Goal: Navigation & Orientation: Find specific page/section

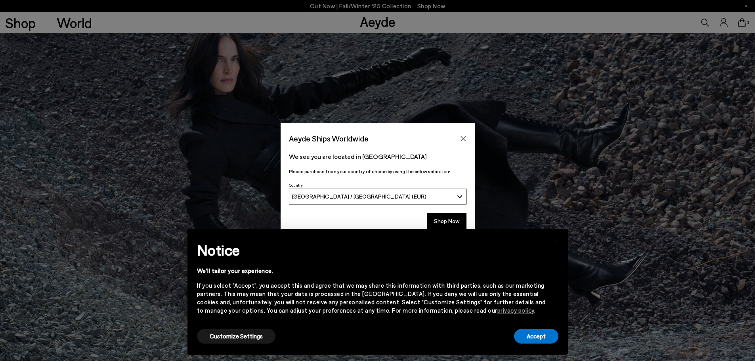
scroll to position [119, 0]
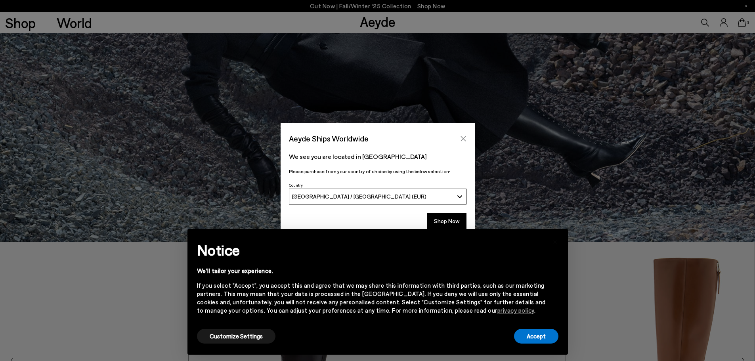
click at [462, 138] on icon "Close" at bounding box center [463, 138] width 5 height 5
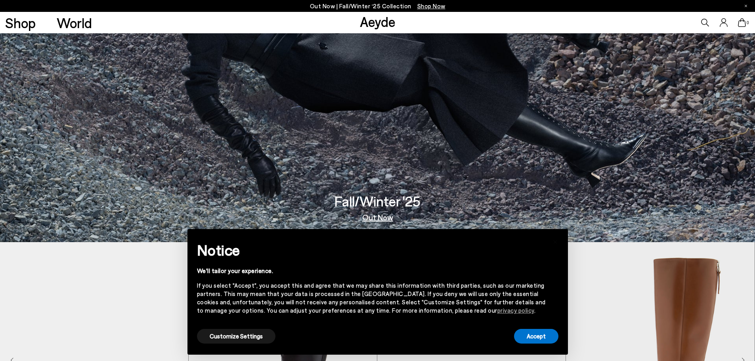
click at [539, 344] on div "Accept" at bounding box center [536, 336] width 44 height 18
click at [543, 325] on div "Notice We'll tailor your experience. If you select "Accept", you accept this an…" at bounding box center [377, 283] width 361 height 89
click at [543, 334] on button "Accept" at bounding box center [536, 336] width 44 height 15
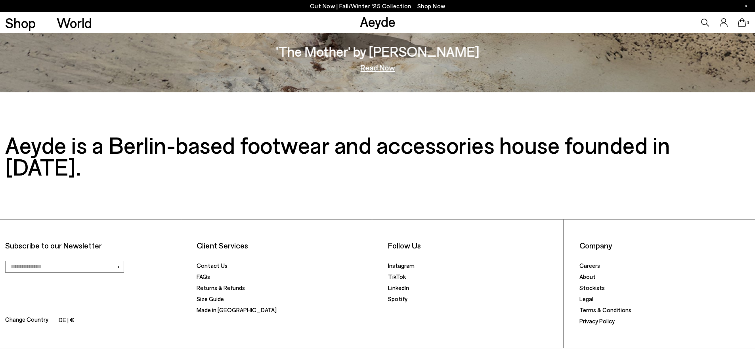
scroll to position [1638, 0]
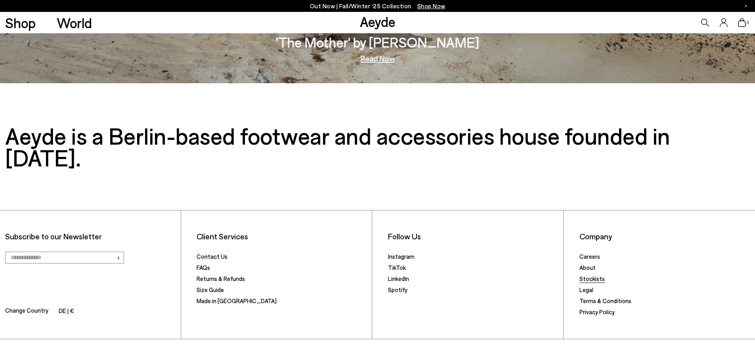
click at [588, 275] on link "Stockists" at bounding box center [591, 278] width 25 height 7
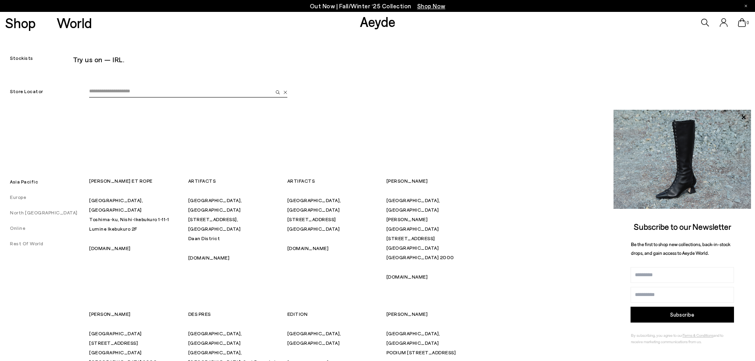
click at [19, 197] on link "Europe" at bounding box center [13, 197] width 26 height 6
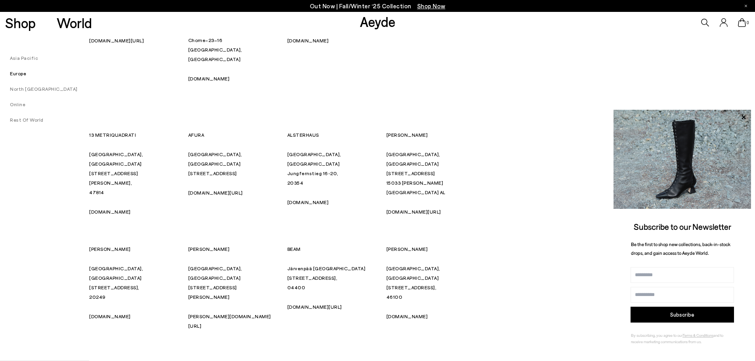
scroll to position [541, 0]
click at [741, 118] on icon at bounding box center [743, 117] width 10 height 10
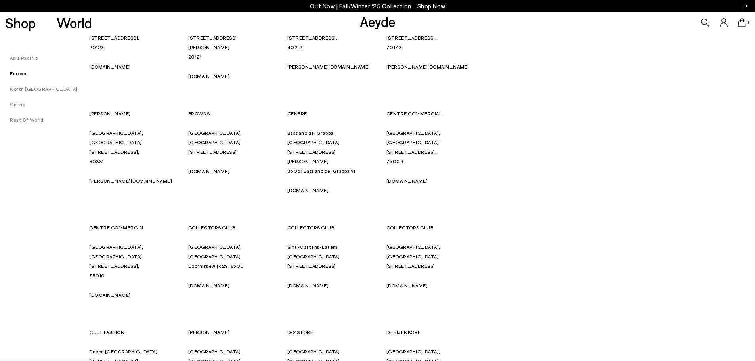
scroll to position [898, 0]
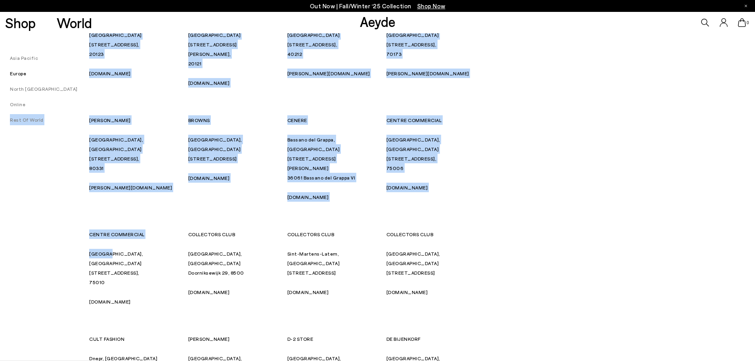
drag, startPoint x: 88, startPoint y: 103, endPoint x: 103, endPoint y: 106, distance: 14.5
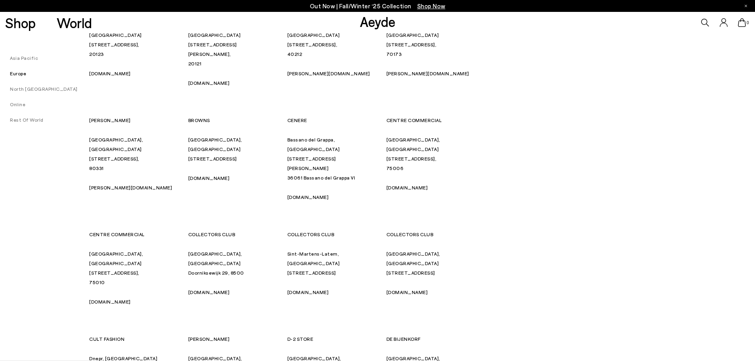
click at [118, 249] on p "[GEOGRAPHIC_DATA], [GEOGRAPHIC_DATA] [STREET_ADDRESS]" at bounding box center [133, 268] width 89 height 38
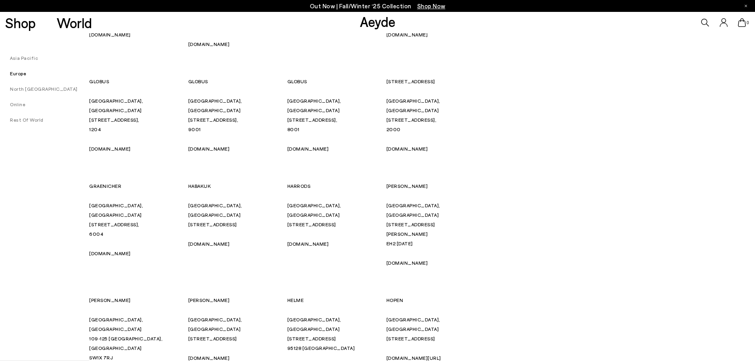
scroll to position [1889, 0]
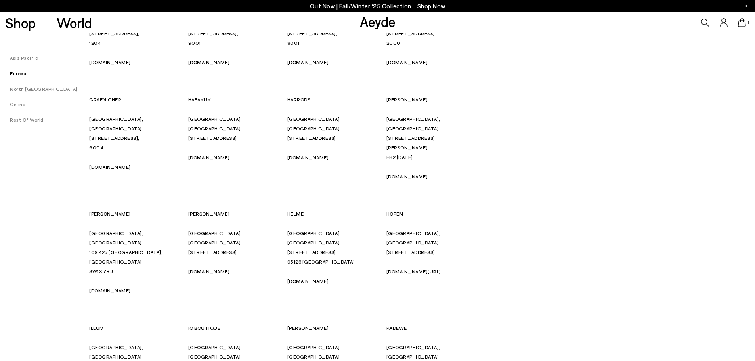
drag, startPoint x: 389, startPoint y: 233, endPoint x: 414, endPoint y: 234, distance: 25.0
drag, startPoint x: 414, startPoint y: 234, endPoint x: 397, endPoint y: 234, distance: 17.0
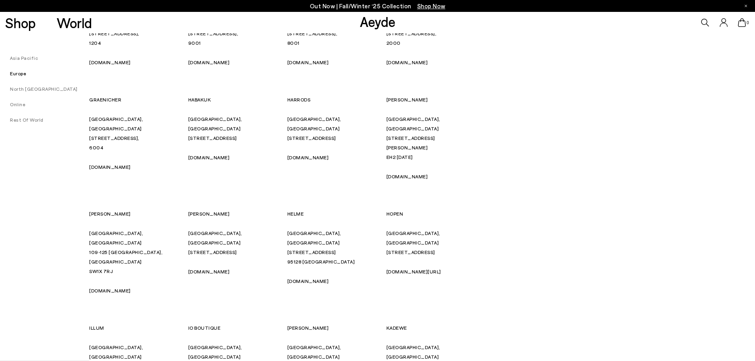
drag, startPoint x: 230, startPoint y: 236, endPoint x: 186, endPoint y: 234, distance: 44.1
drag, startPoint x: 189, startPoint y: 231, endPoint x: 225, endPoint y: 231, distance: 35.7
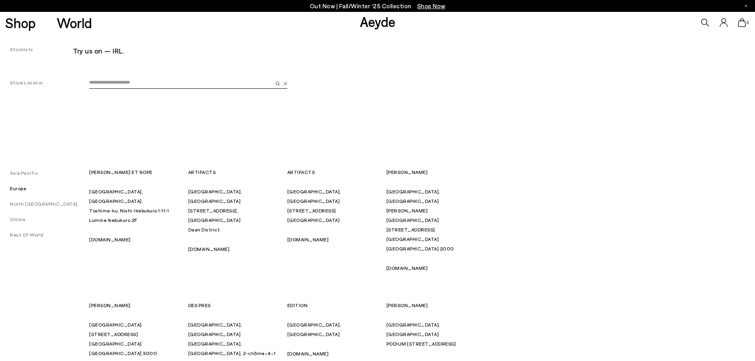
scroll to position [0, 0]
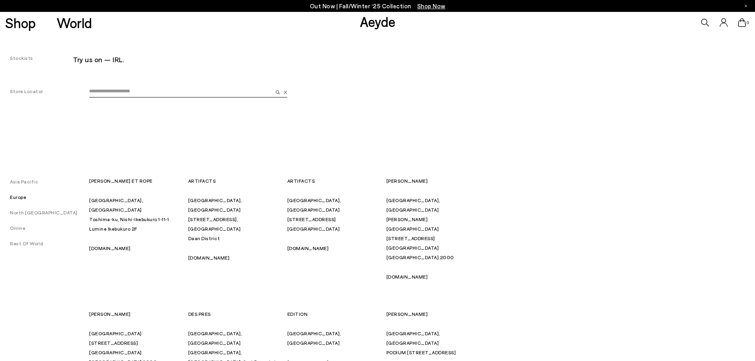
click at [23, 180] on link "Asia Pacific" at bounding box center [19, 182] width 38 height 6
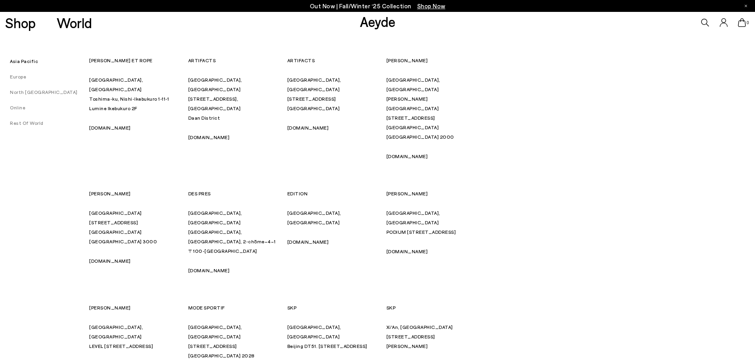
scroll to position [122, 0]
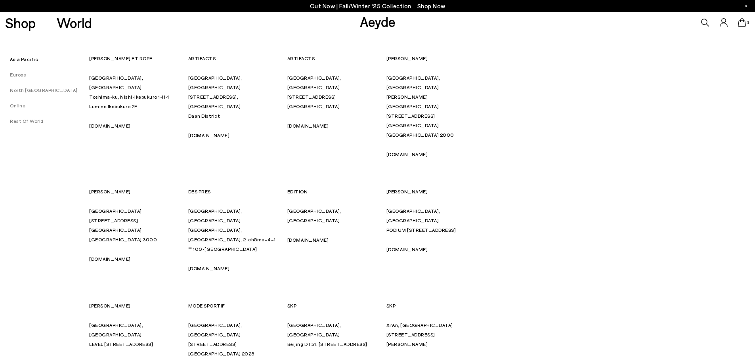
click at [19, 72] on link "Europe" at bounding box center [13, 75] width 26 height 6
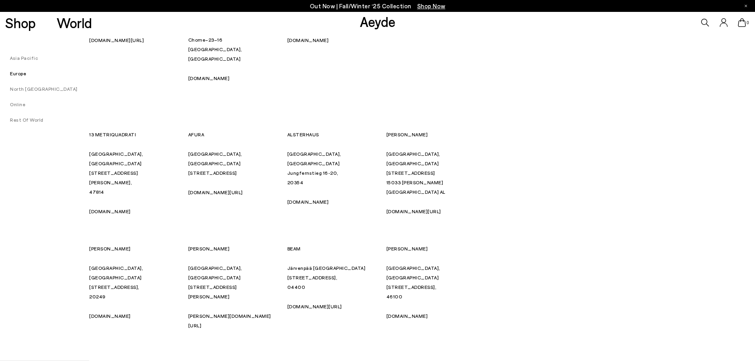
click at [23, 86] on link "North [GEOGRAPHIC_DATA]" at bounding box center [39, 89] width 78 height 6
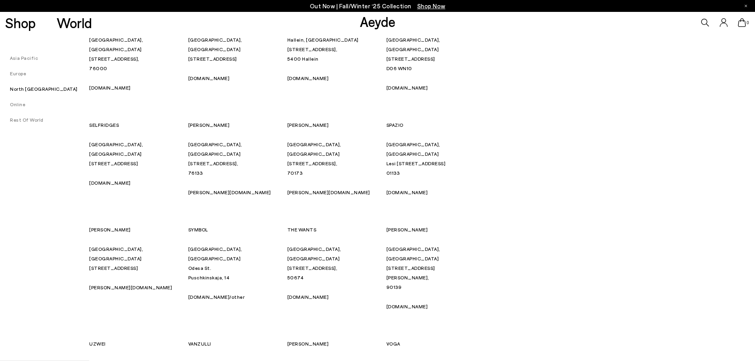
click at [14, 104] on link "Online" at bounding box center [12, 104] width 25 height 6
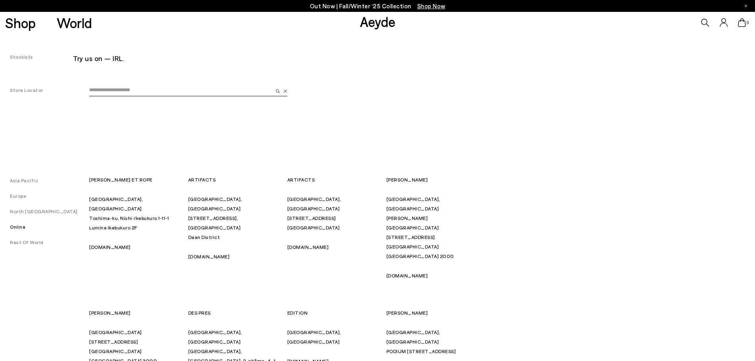
scroll to position [0, 0]
click at [30, 88] on link "Store Locator" at bounding box center [21, 91] width 43 height 6
